Goal: Task Accomplishment & Management: Use online tool/utility

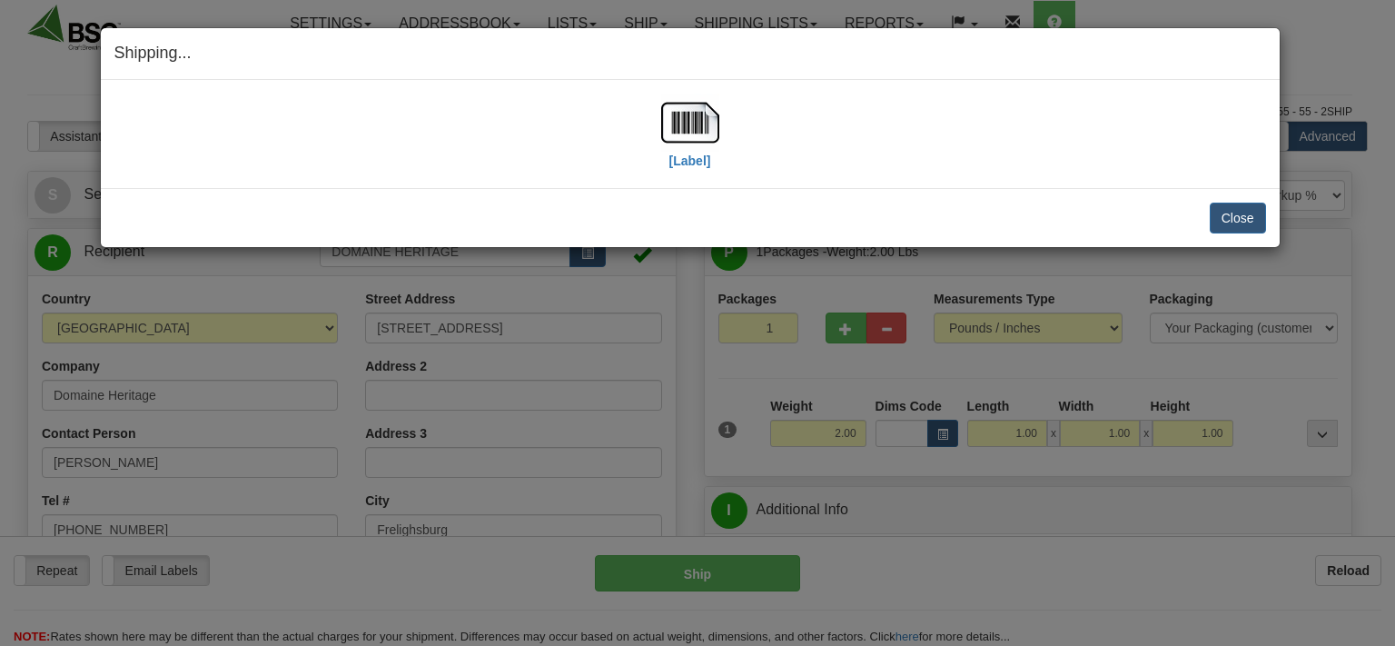
select select "0"
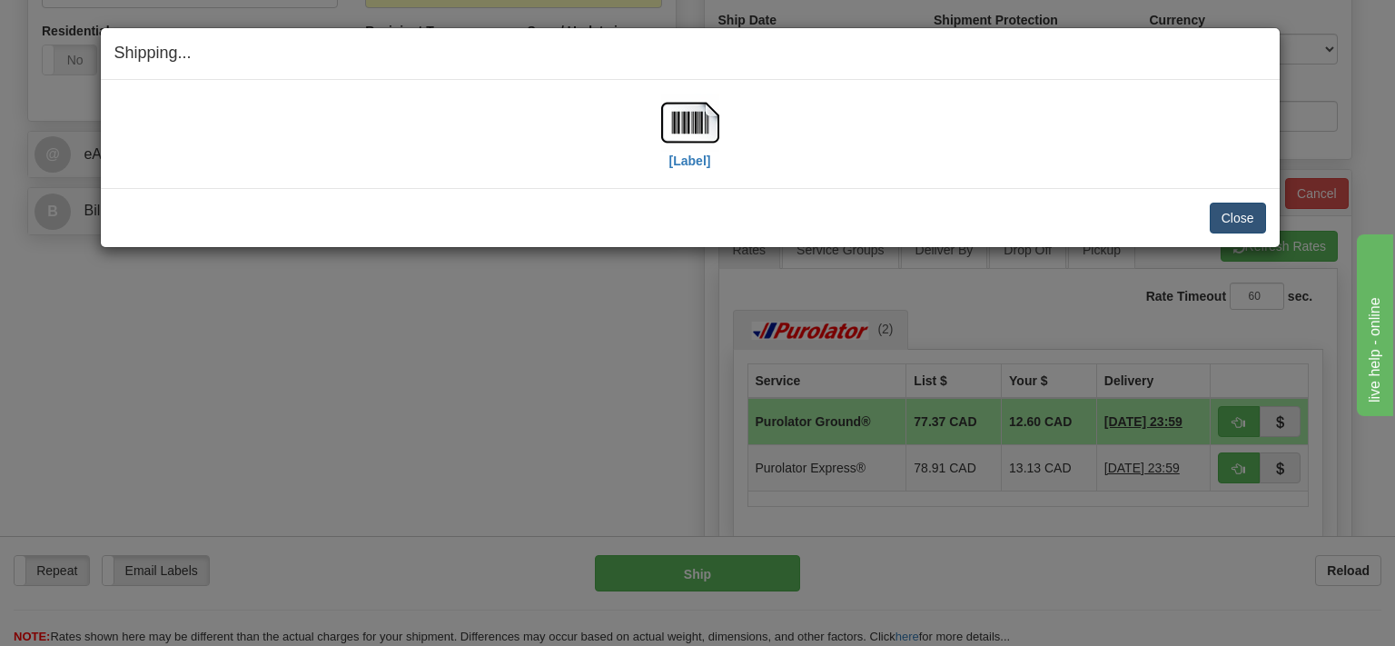
scroll to position [671, 0]
click at [1233, 217] on button "Close" at bounding box center [1238, 218] width 56 height 31
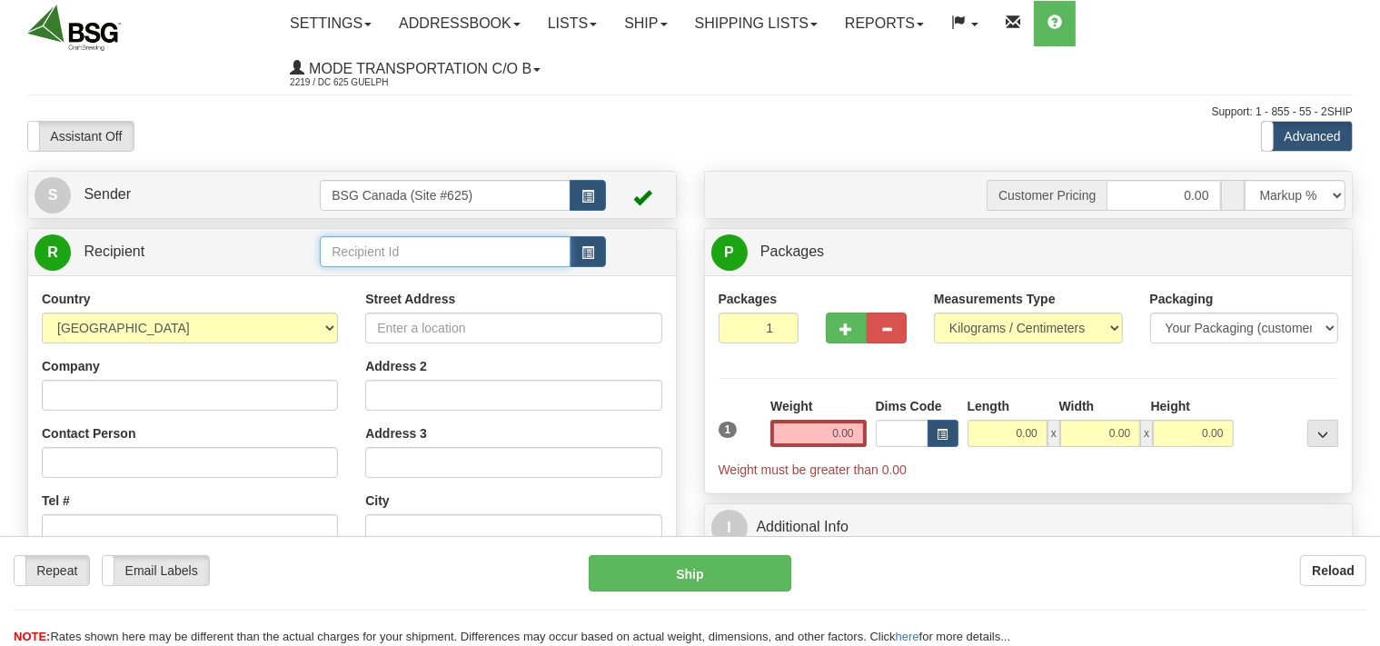
click at [402, 252] on input "text" at bounding box center [445, 251] width 250 height 31
drag, startPoint x: 456, startPoint y: 257, endPoint x: 243, endPoint y: 266, distance: 213.7
click at [320, 266] on input "CASA PINATA" at bounding box center [445, 251] width 250 height 31
type input "CASA PINATA"
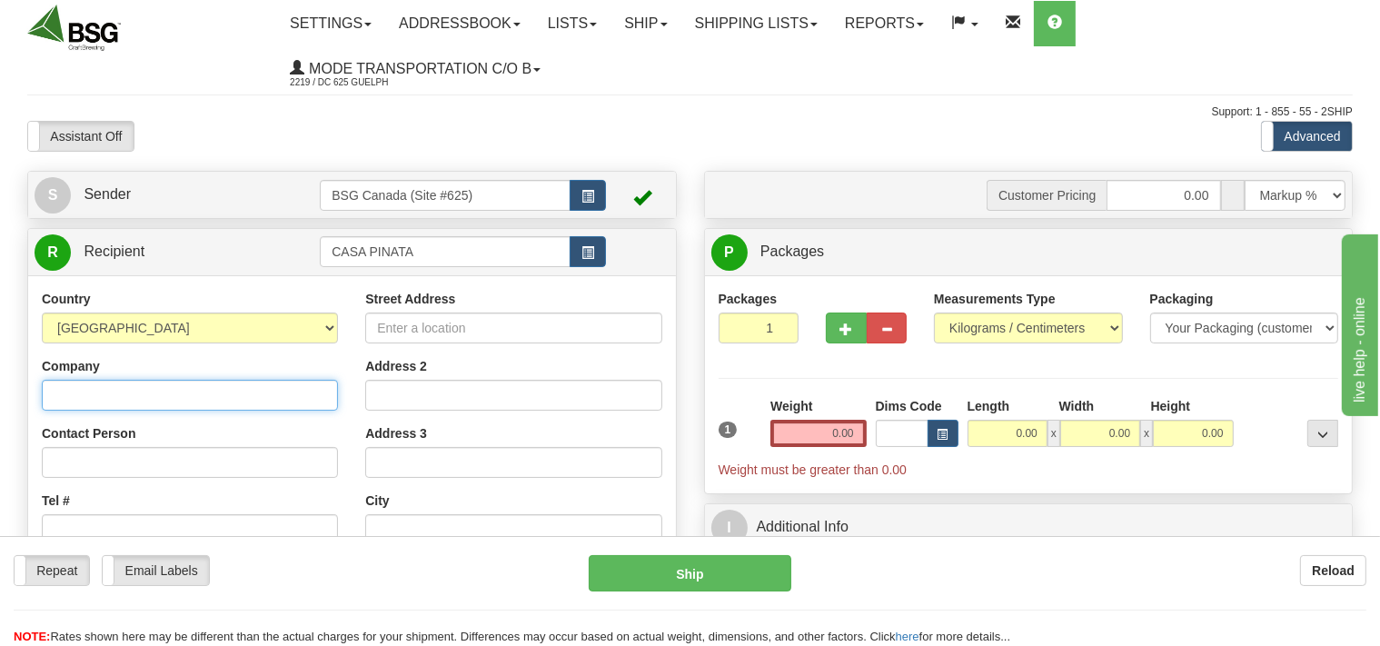
click at [150, 395] on input "Company" at bounding box center [190, 395] width 296 height 31
paste input "CASA PINATA"
type input "CASA PINATA"
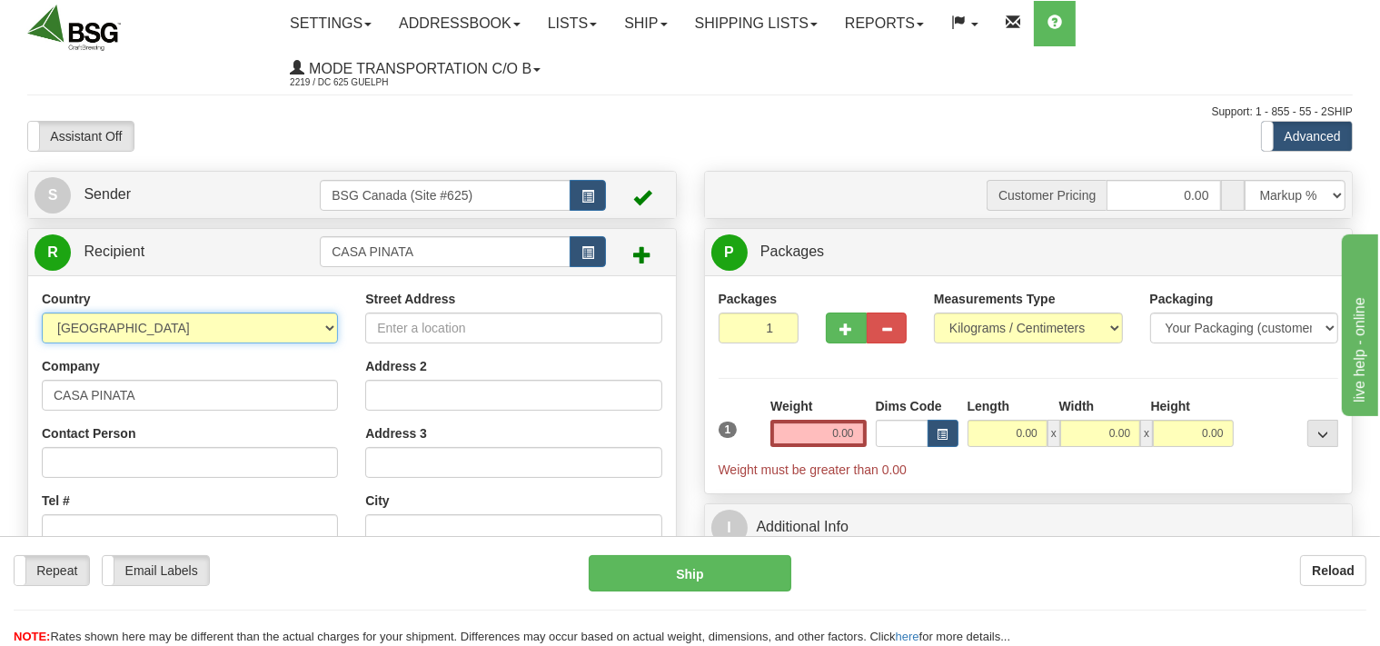
click at [42, 313] on select "AFGHANISTAN ALAND ISLANDS ALBANIA ALGERIA AMERICAN SAMOA ANDORRA ANGOLA ANGUILL…" at bounding box center [190, 328] width 296 height 31
select select "CA"
click option "[GEOGRAPHIC_DATA]" at bounding box center [0, 0] width 0 height 0
click at [420, 325] on input "Street Address" at bounding box center [513, 328] width 296 height 31
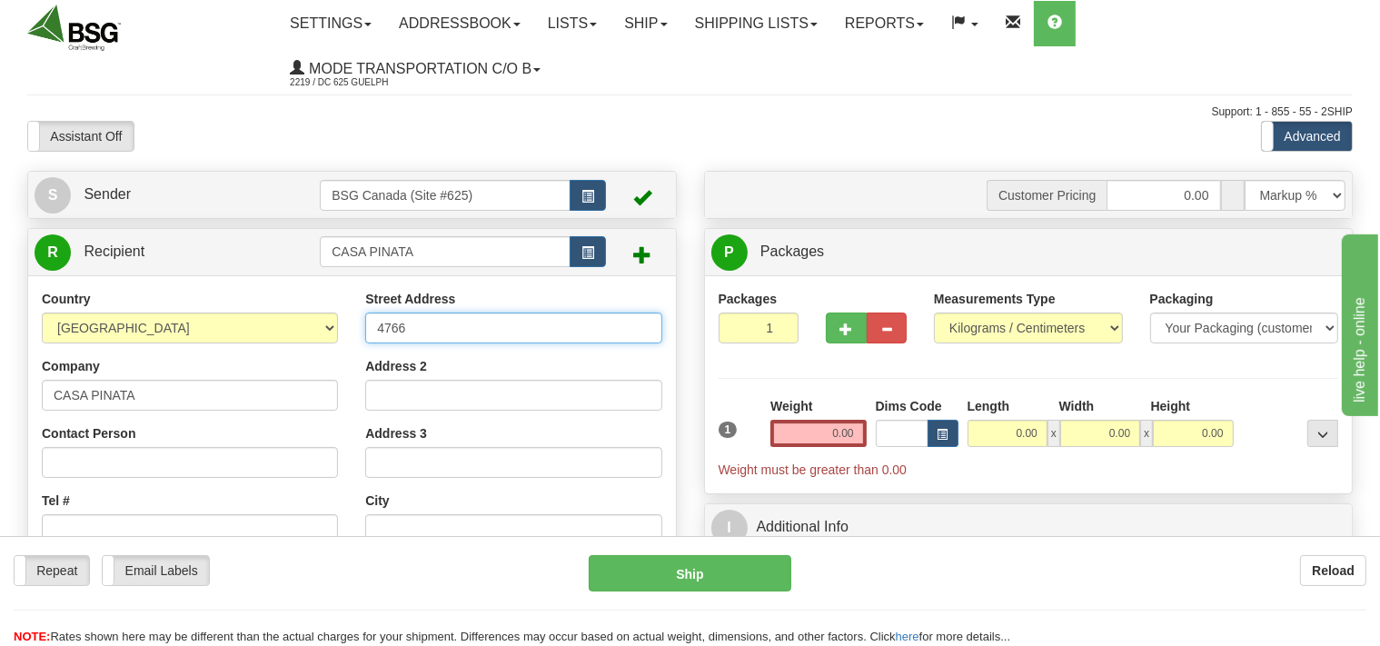
type input "4766 Christie Dr."
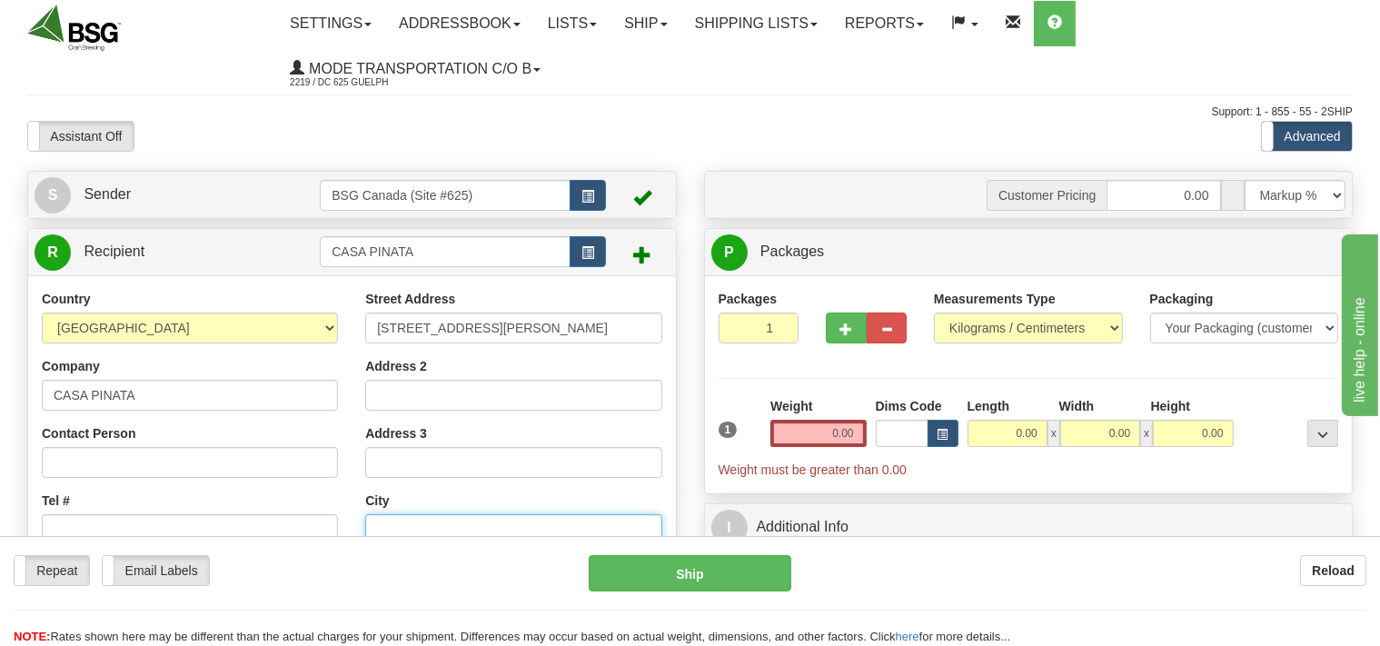
type input "Beamsville"
select select "ON"
type input "L3J 0T5"
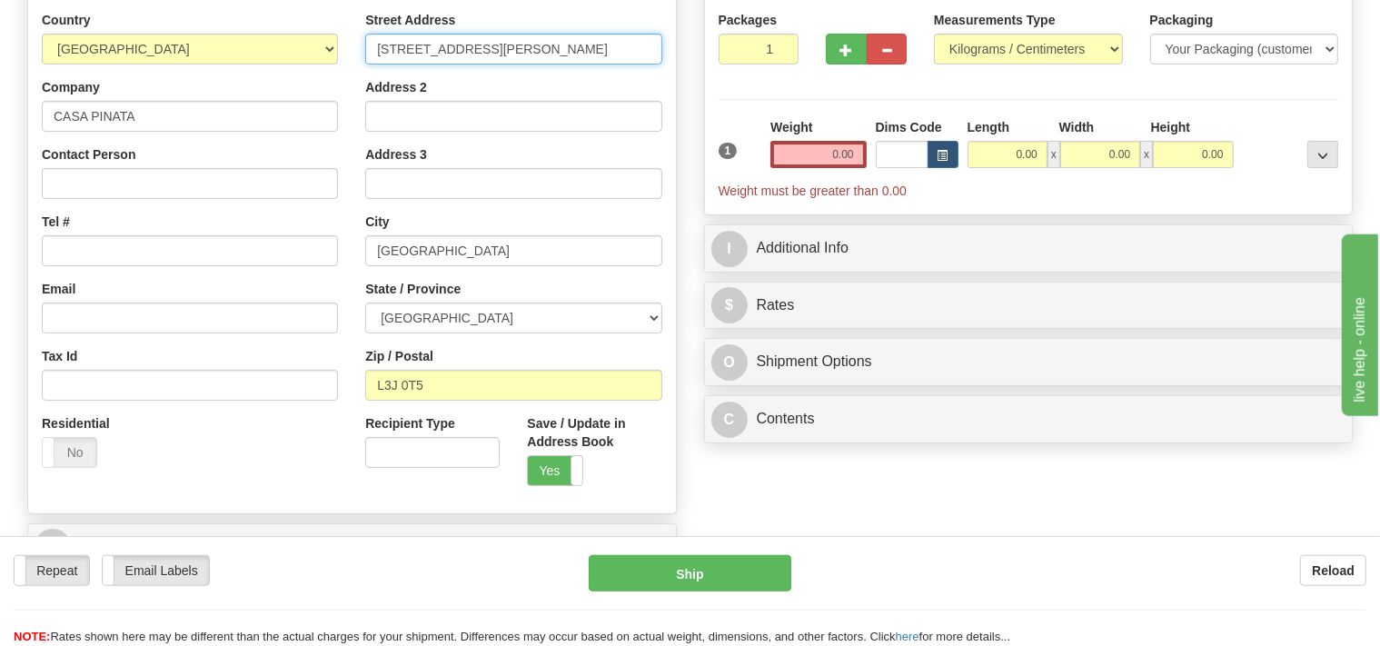
scroll to position [287, 0]
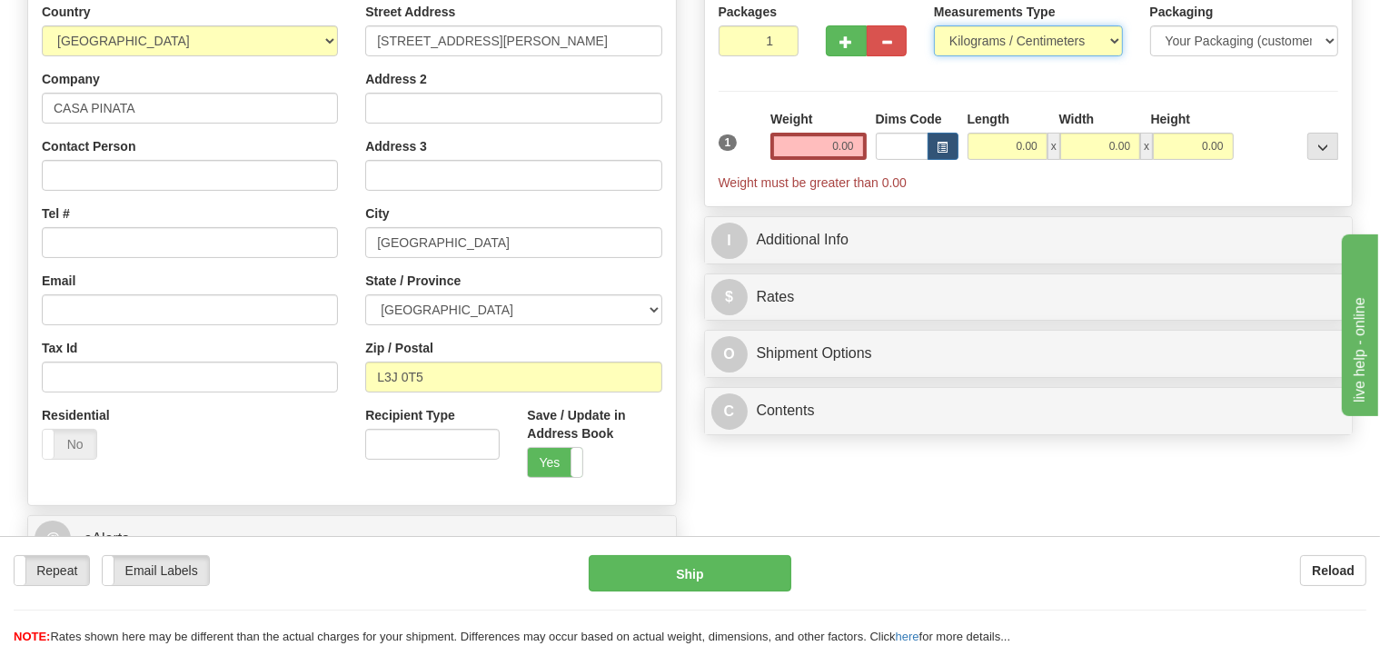
click at [934, 25] on select "Pounds / Inches Kilograms / Centimeters" at bounding box center [1028, 40] width 189 height 31
select select "0"
click option "Pounds / Inches" at bounding box center [0, 0] width 0 height 0
click at [829, 146] on input "0.00" at bounding box center [817, 146] width 95 height 27
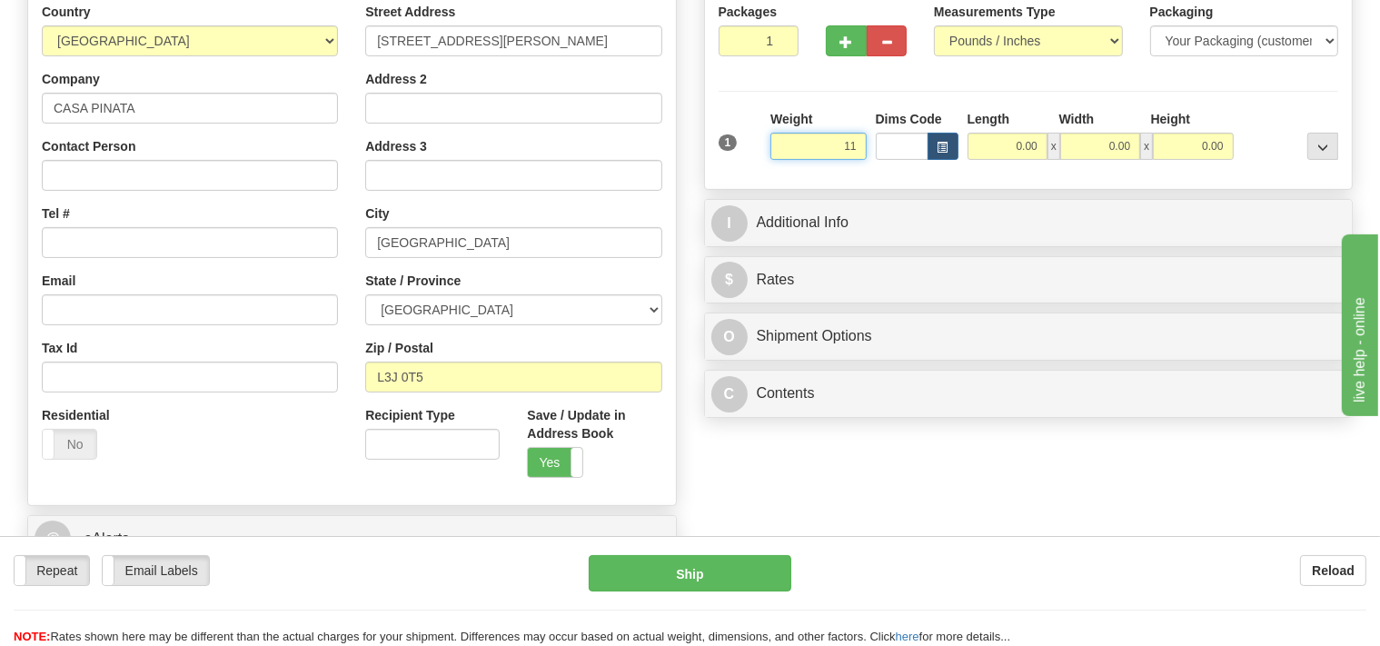
type input "110"
click at [838, 151] on input "110" at bounding box center [817, 146] width 95 height 27
type input "2"
click at [781, 35] on input "2" at bounding box center [759, 40] width 81 height 31
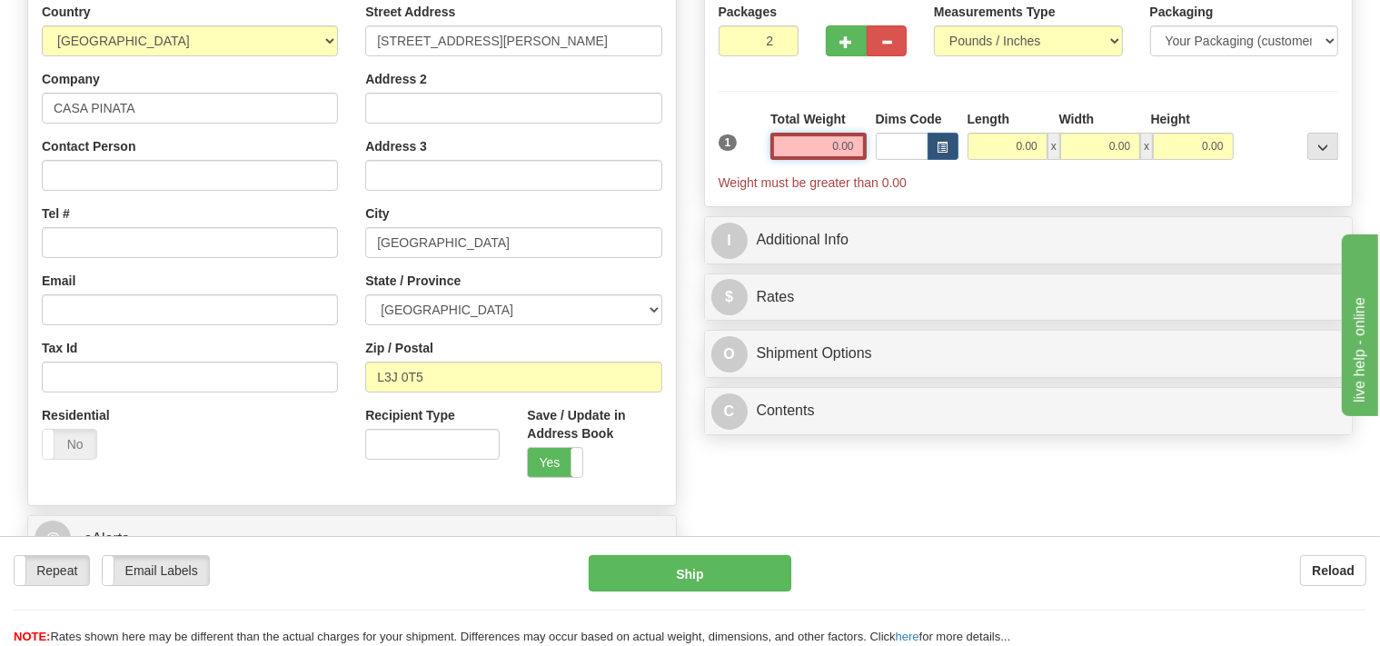
click at [816, 143] on input "0.00" at bounding box center [817, 146] width 95 height 27
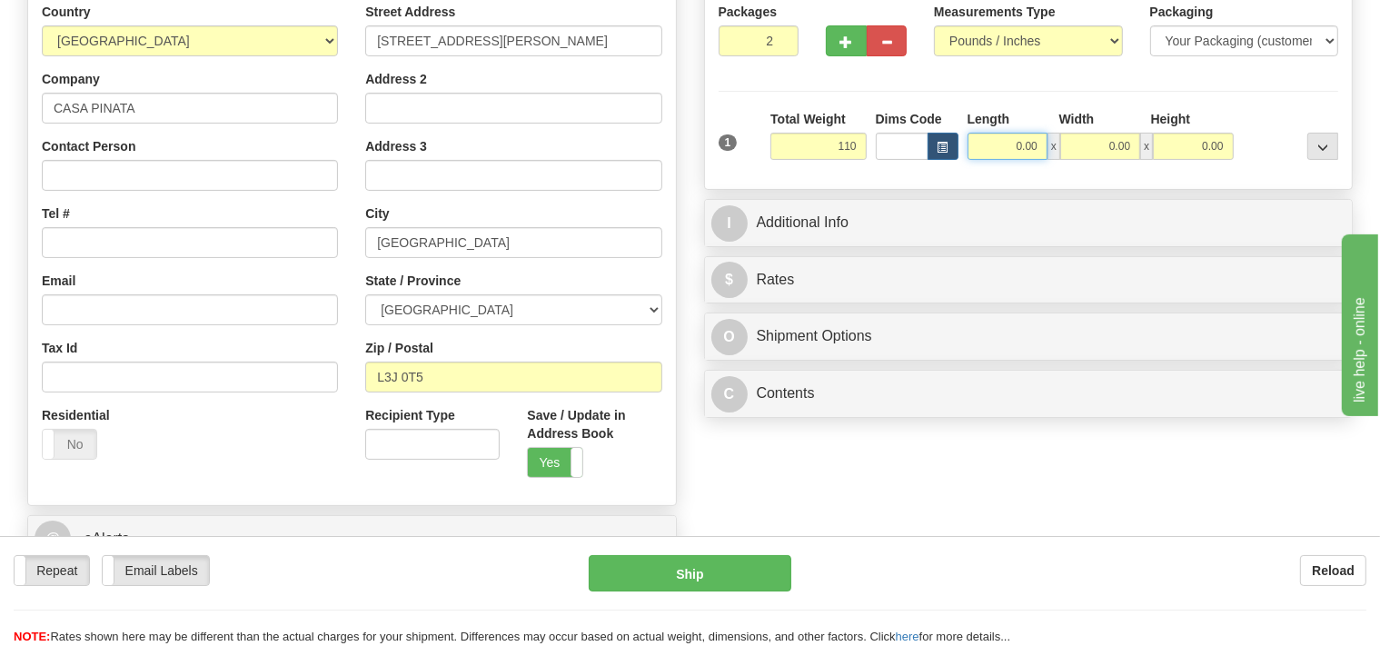
type input "110.00"
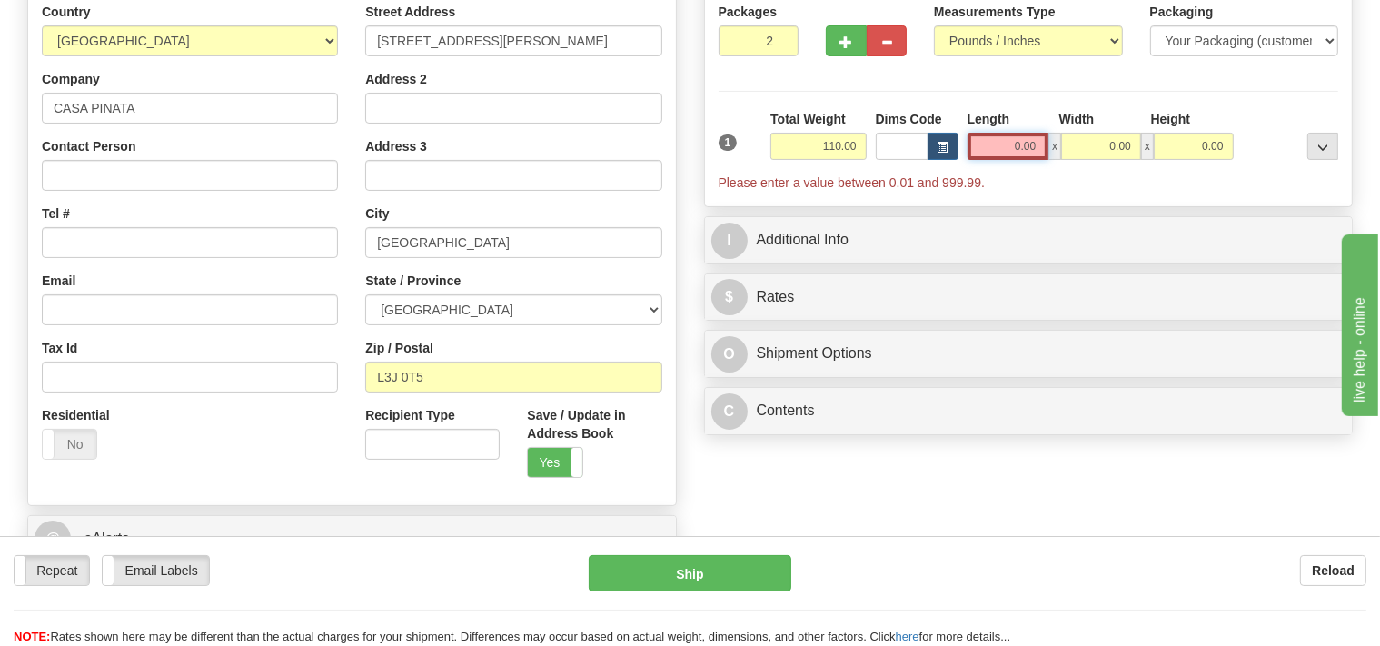
click at [1010, 156] on input "0.00" at bounding box center [1009, 146] width 82 height 27
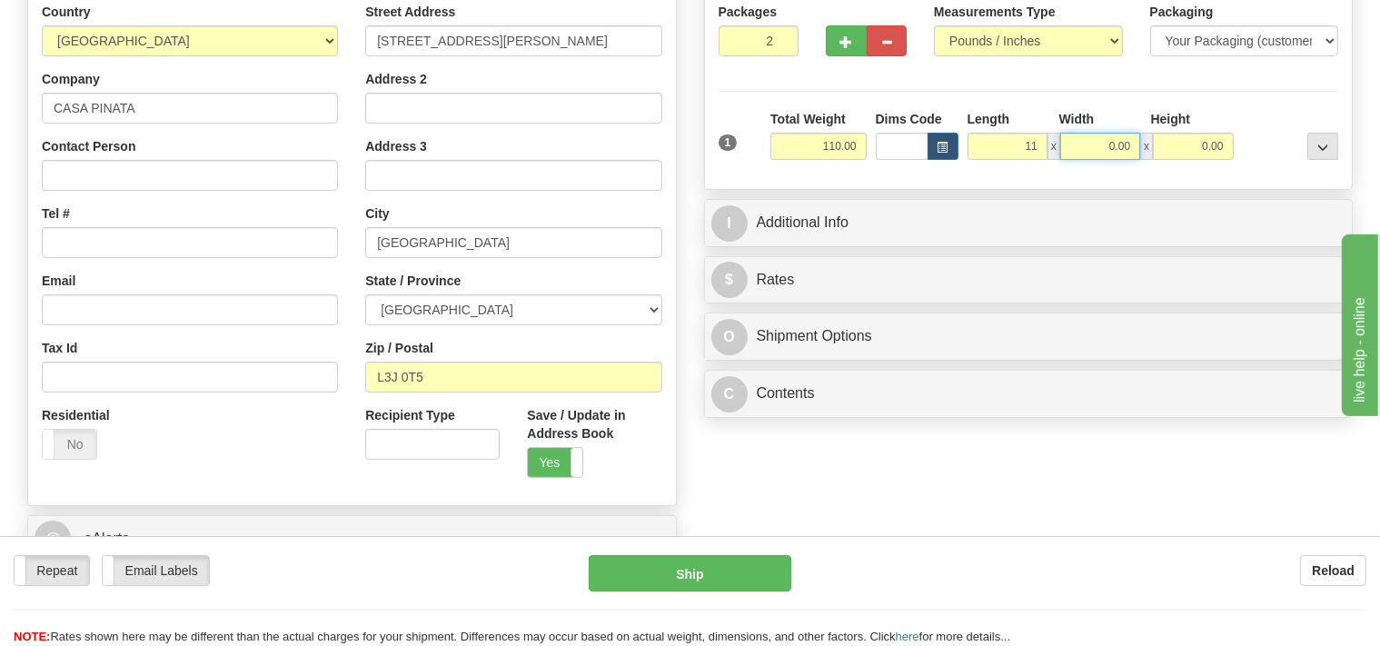
type input "11.00"
click at [1092, 144] on input "0.00" at bounding box center [1100, 146] width 80 height 27
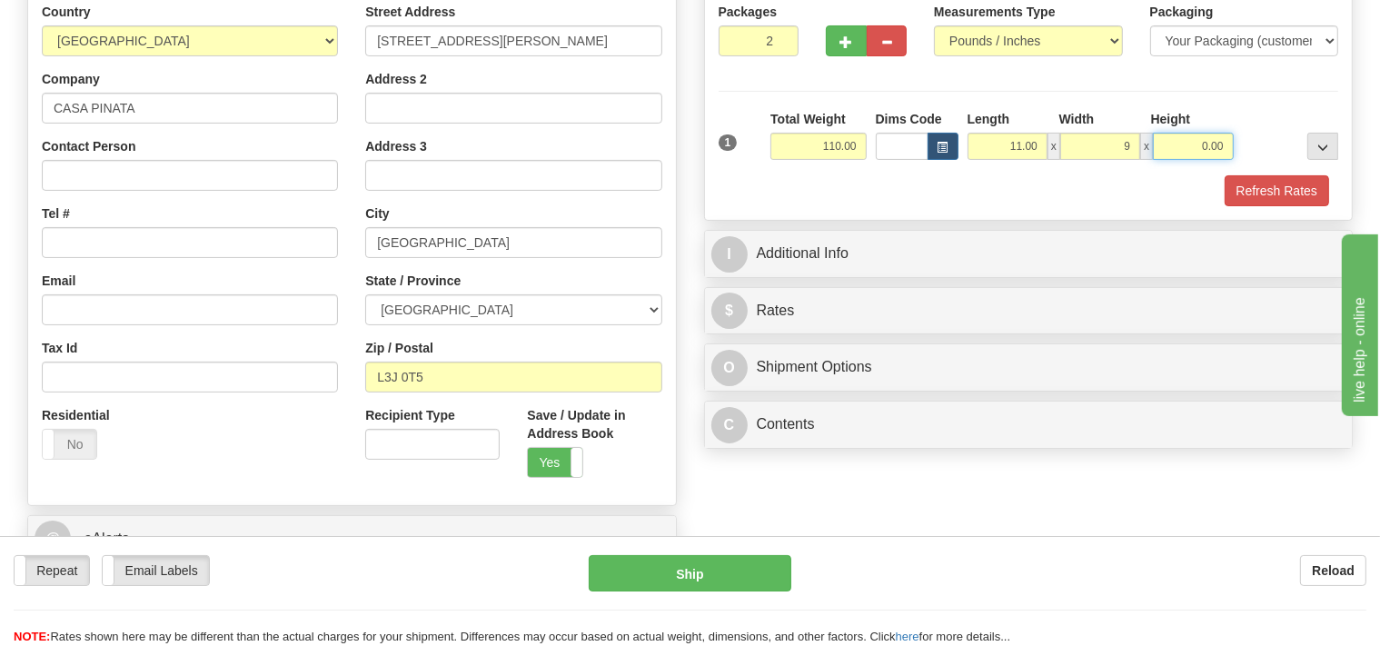
type input "9.00"
click at [1186, 144] on input "0.00" at bounding box center [1193, 146] width 80 height 27
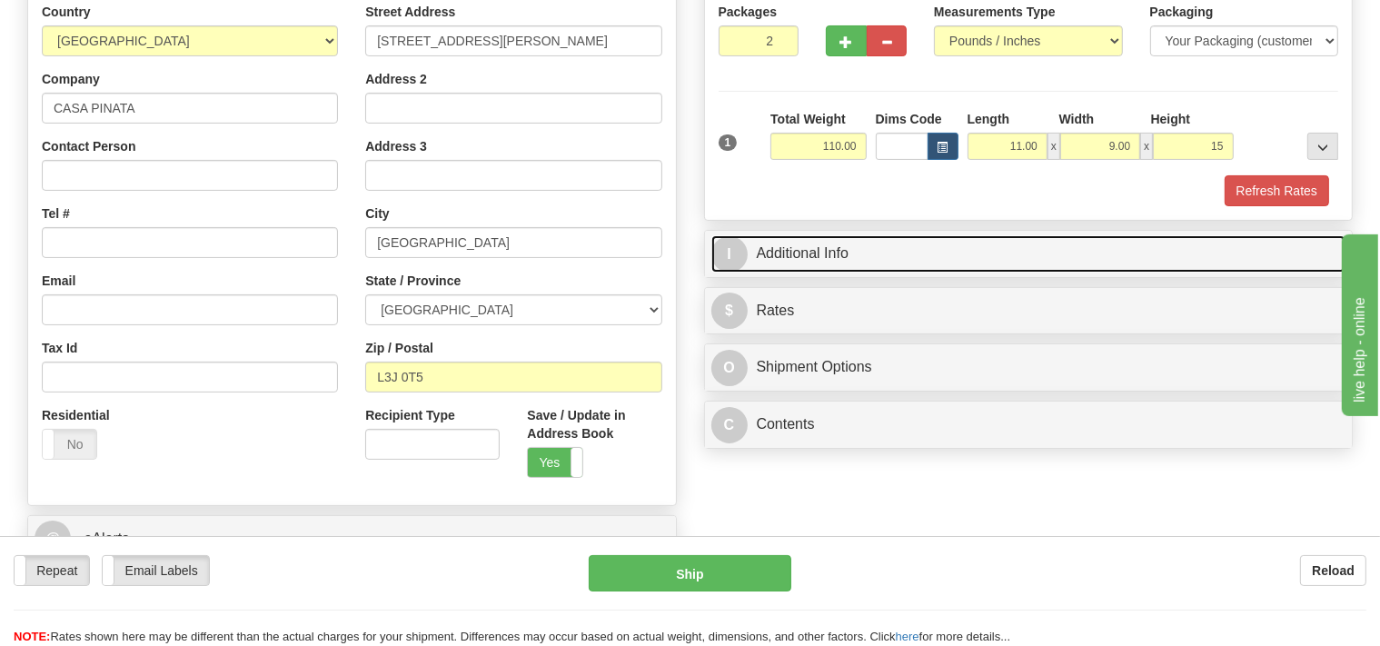
type input "15.00"
click at [914, 251] on link "I Additional Info" at bounding box center [1028, 253] width 635 height 37
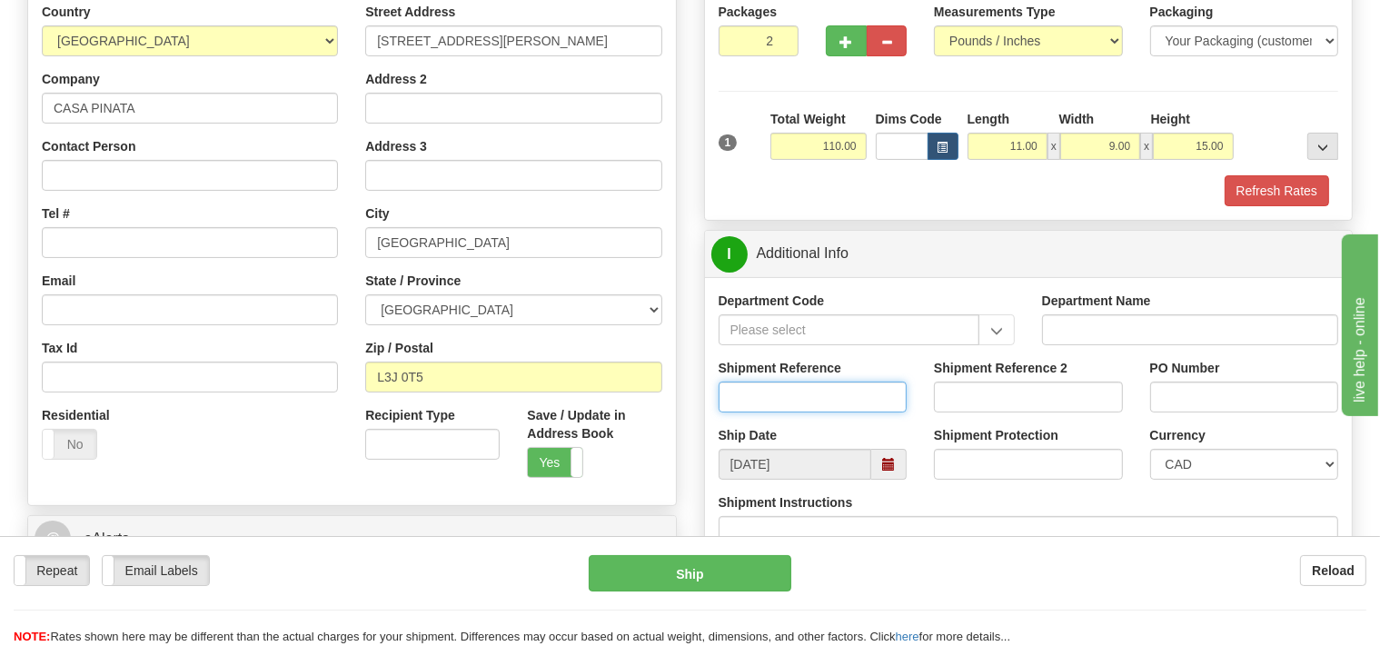
click at [781, 405] on input "Shipment Reference" at bounding box center [813, 397] width 189 height 31
type input "SO170-148370"
click at [1272, 194] on button "Refresh Rates" at bounding box center [1277, 190] width 104 height 31
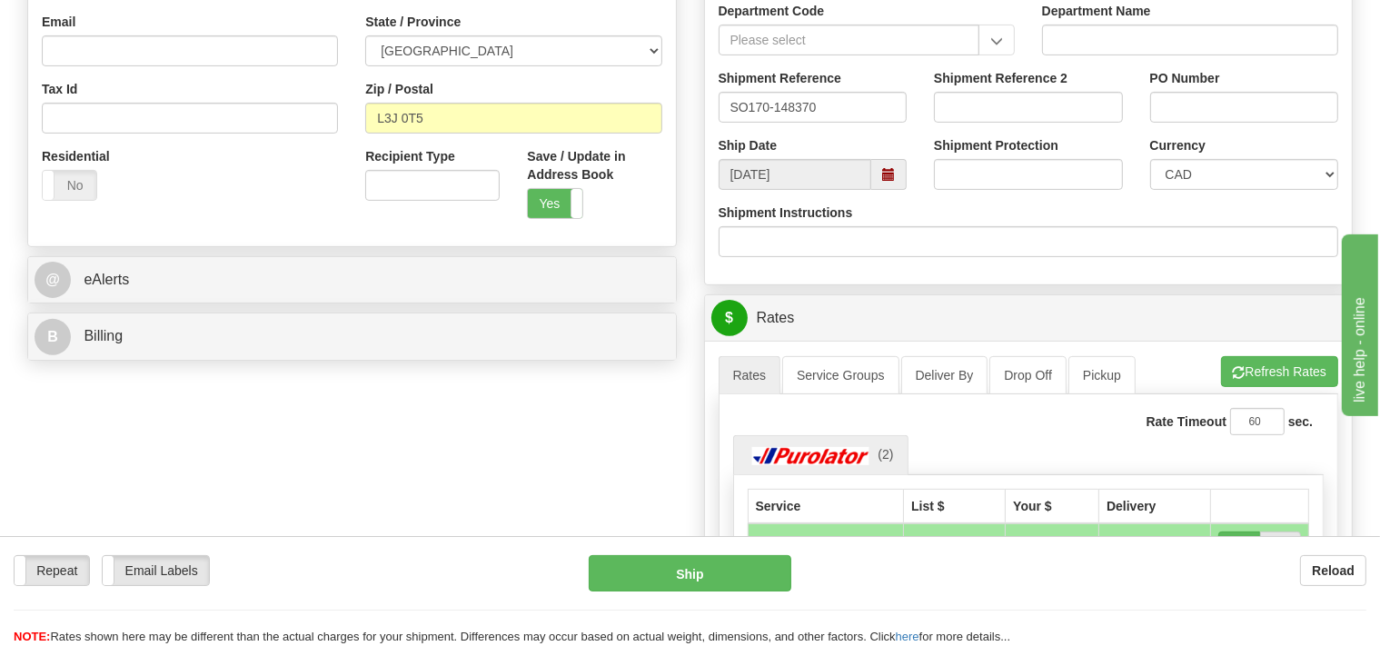
scroll to position [575, 0]
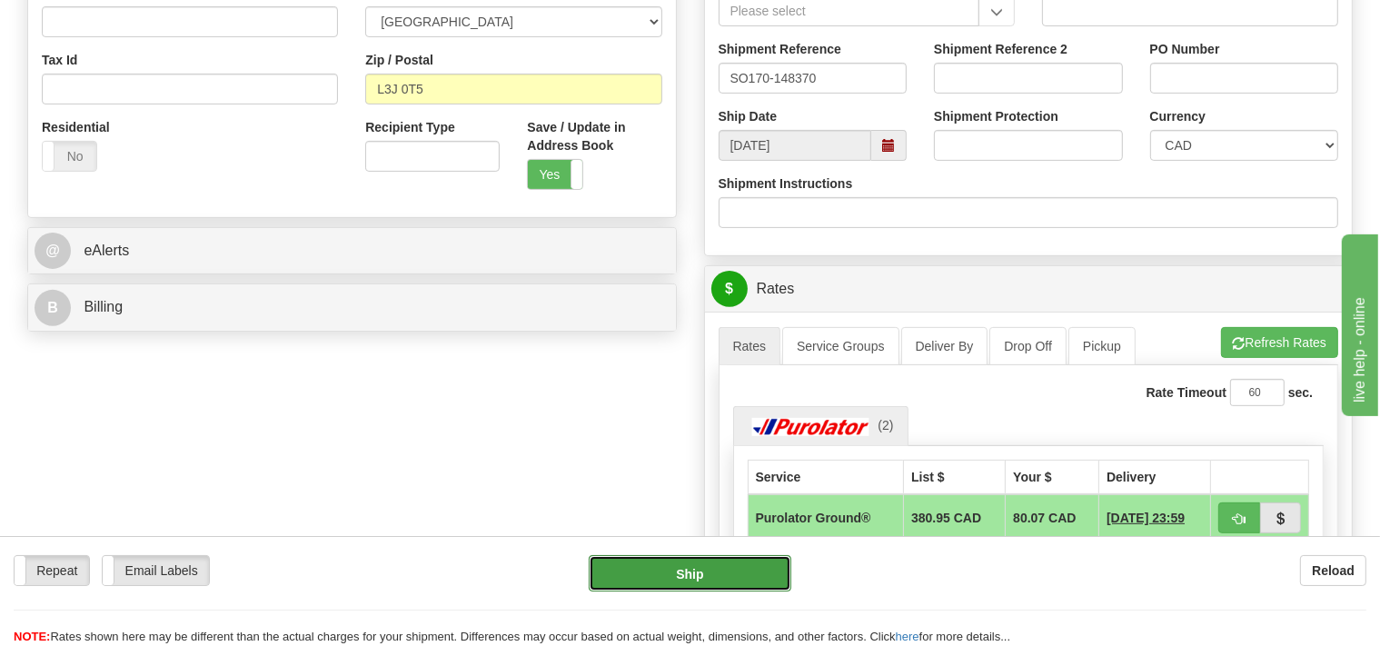
click at [715, 561] on button "Ship" at bounding box center [690, 573] width 203 height 36
type input "260"
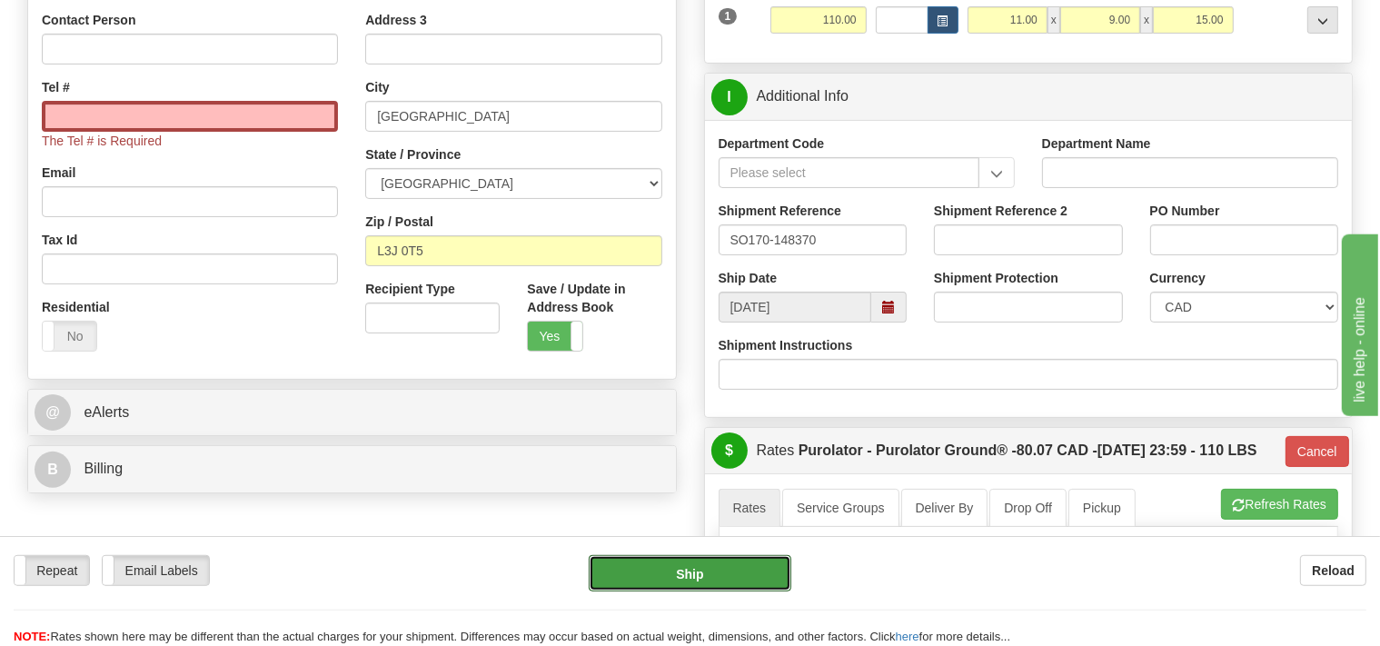
scroll to position [305, 0]
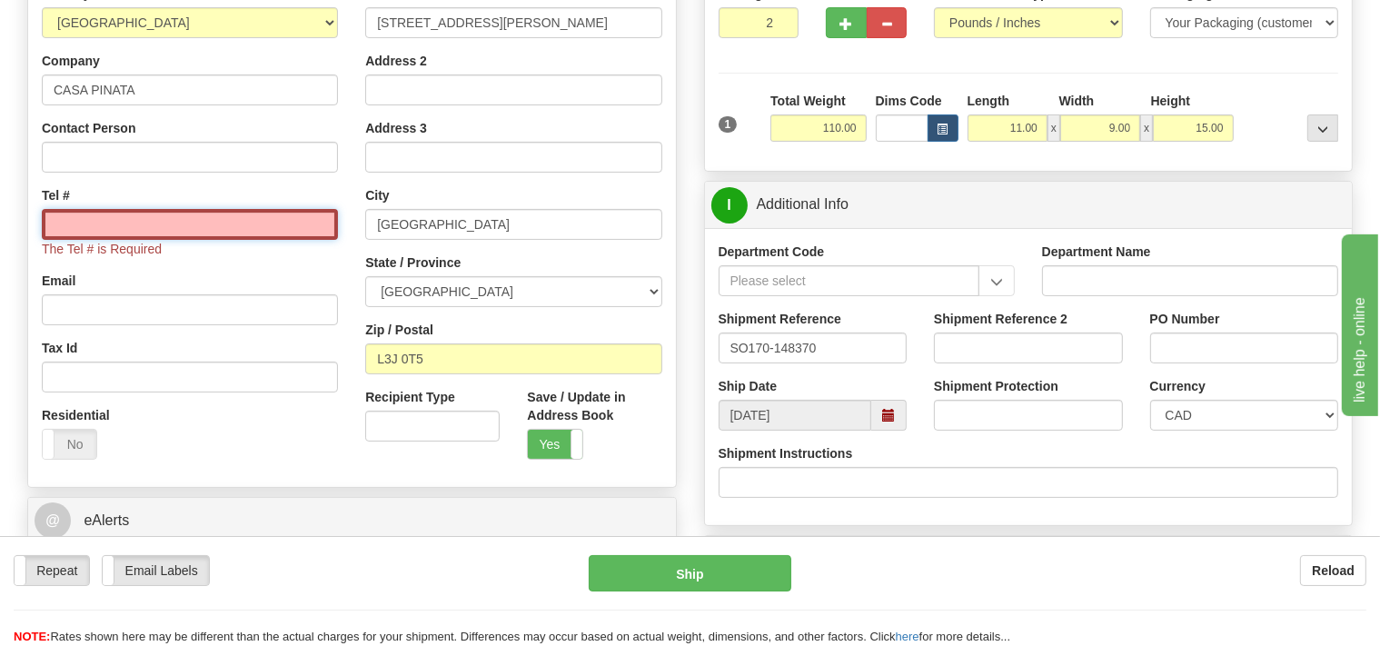
click at [181, 227] on input "Tel #" at bounding box center [190, 224] width 296 height 31
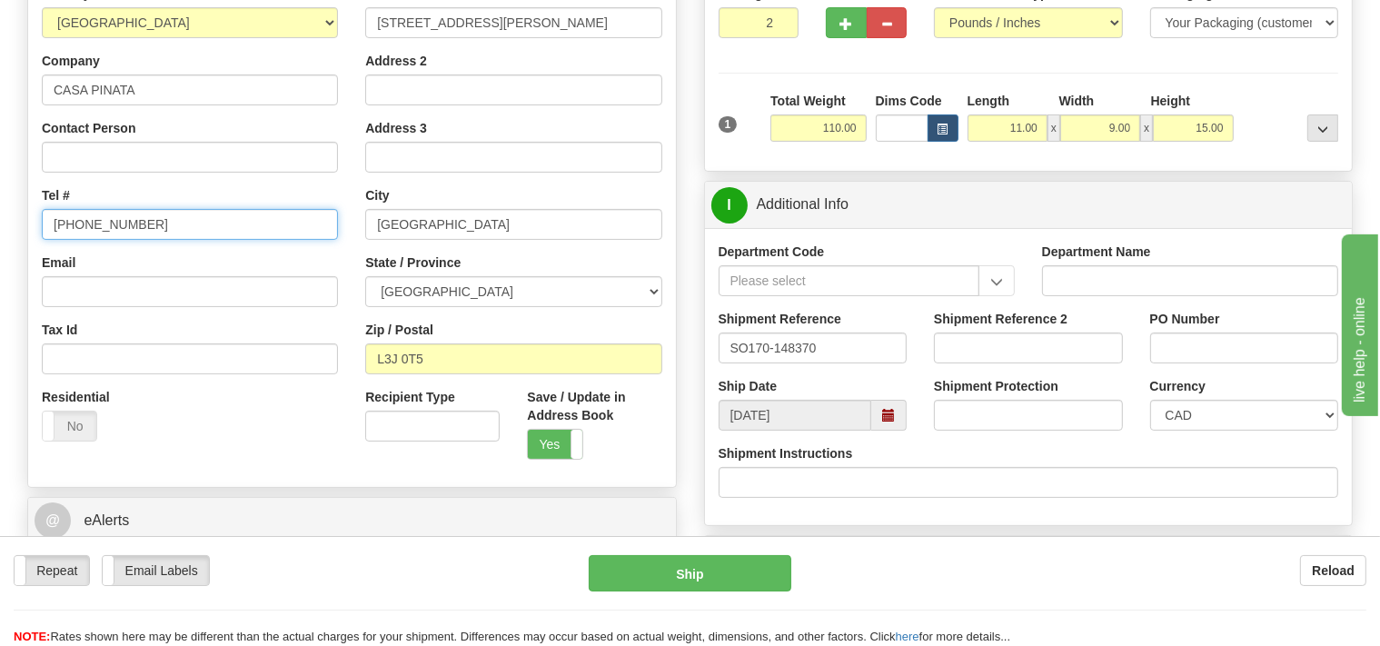
type input "289 213 2234"
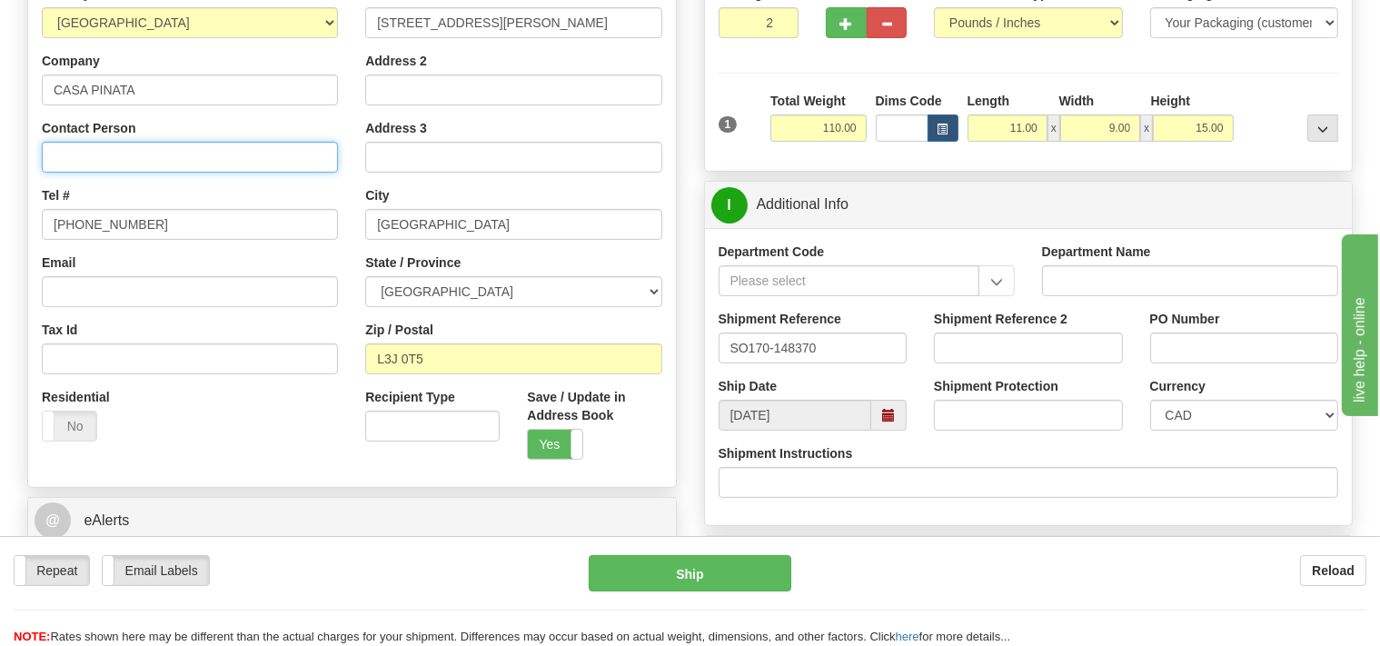
click at [92, 161] on input "Contact Person" at bounding box center [190, 157] width 296 height 31
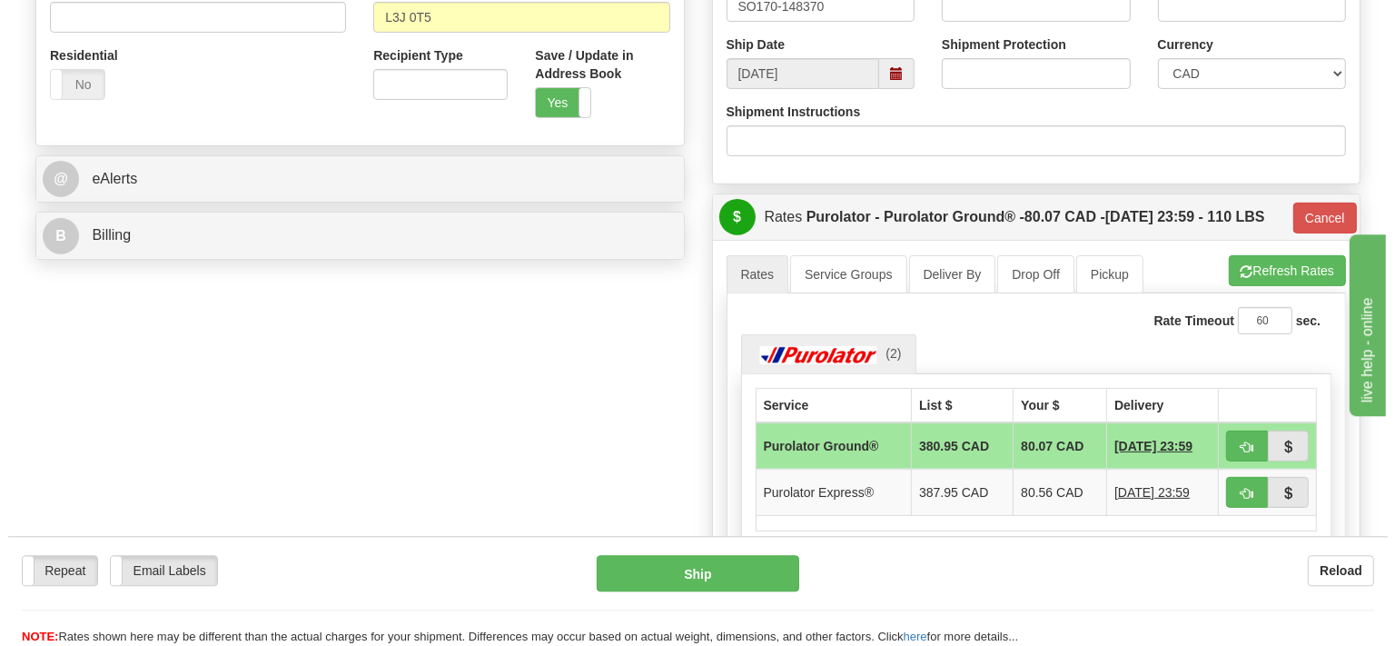
scroll to position [690, 0]
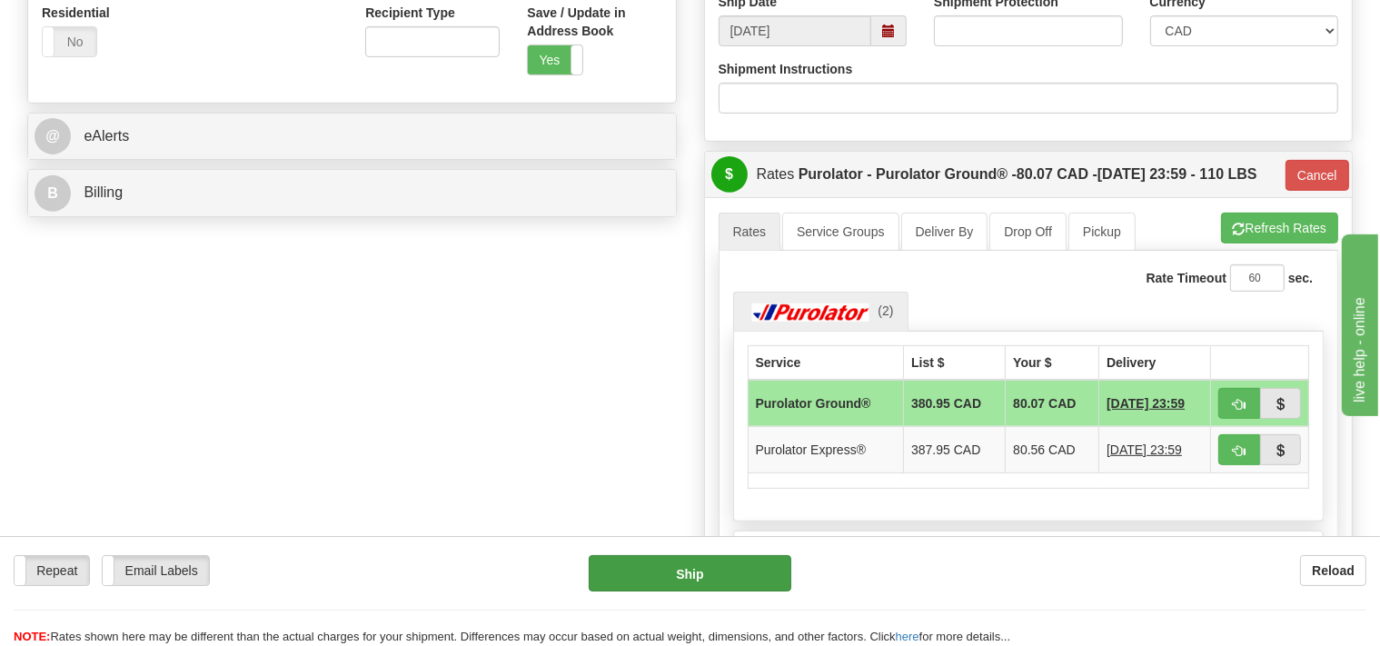
type input "Andres"
click at [722, 572] on button "Ship" at bounding box center [690, 573] width 203 height 36
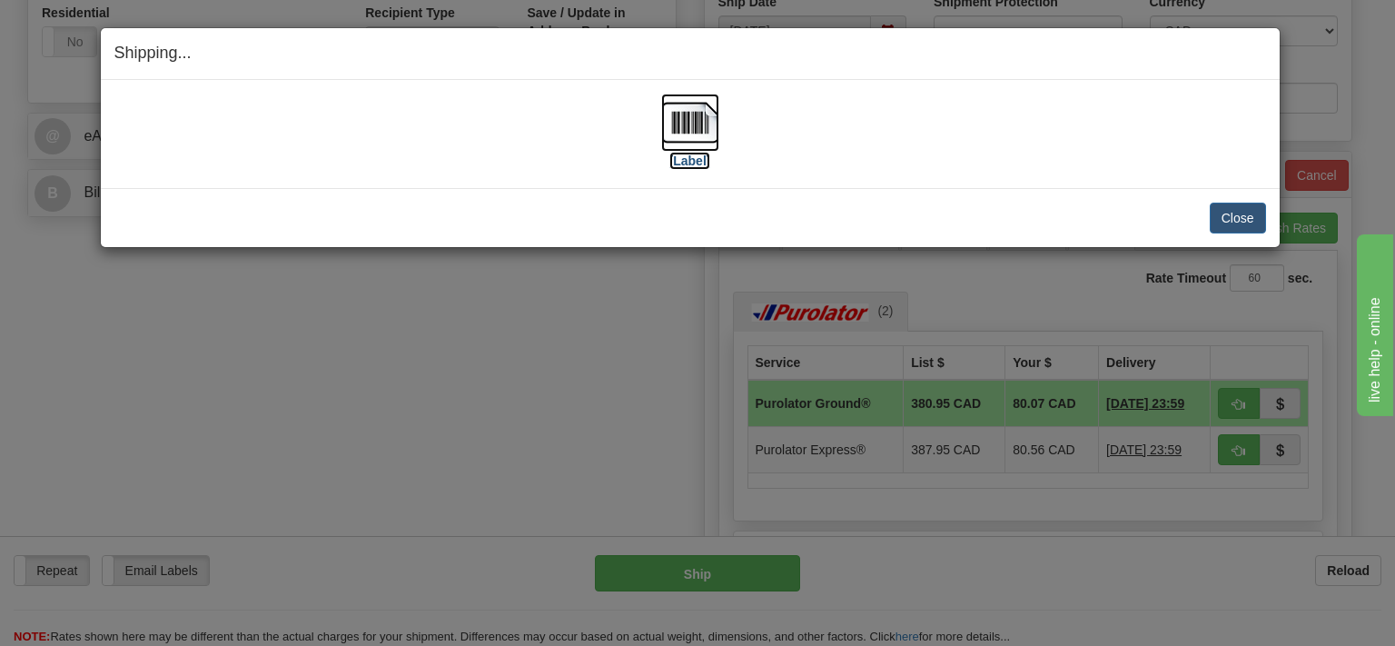
click at [699, 123] on img at bounding box center [690, 123] width 58 height 58
